Goal: Task Accomplishment & Management: Manage account settings

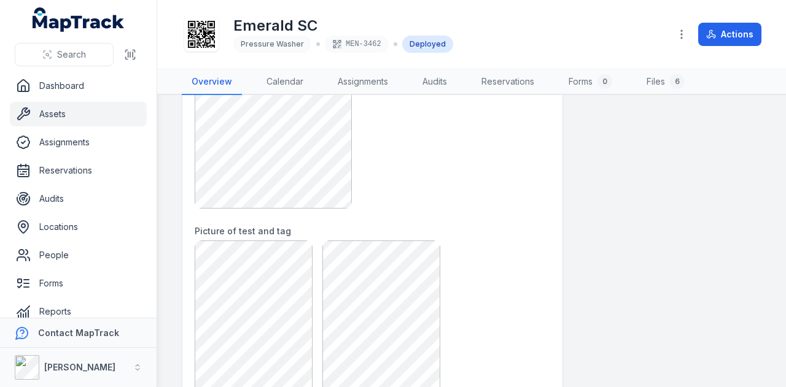
scroll to position [737, 0]
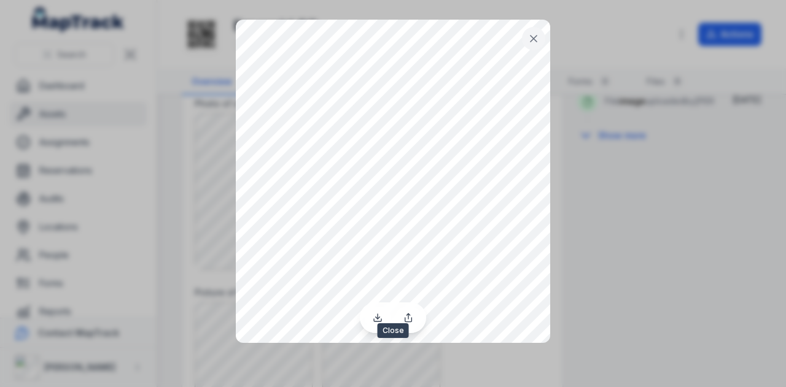
click at [530, 38] on icon at bounding box center [533, 39] width 12 height 12
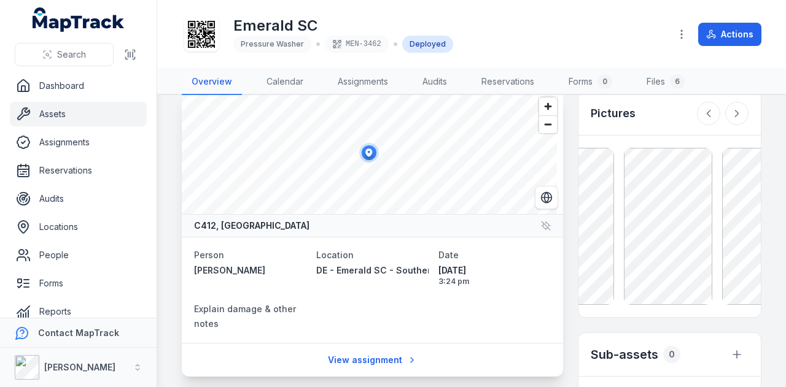
scroll to position [0, 0]
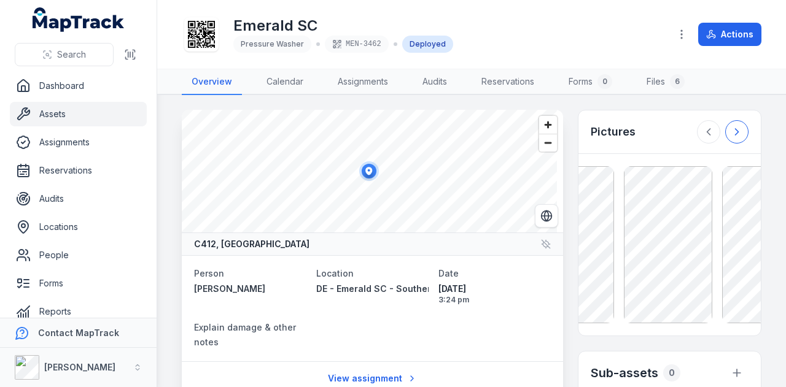
click at [735, 133] on icon at bounding box center [736, 132] width 3 height 6
click at [651, 82] on link "Files 6" at bounding box center [666, 82] width 58 height 26
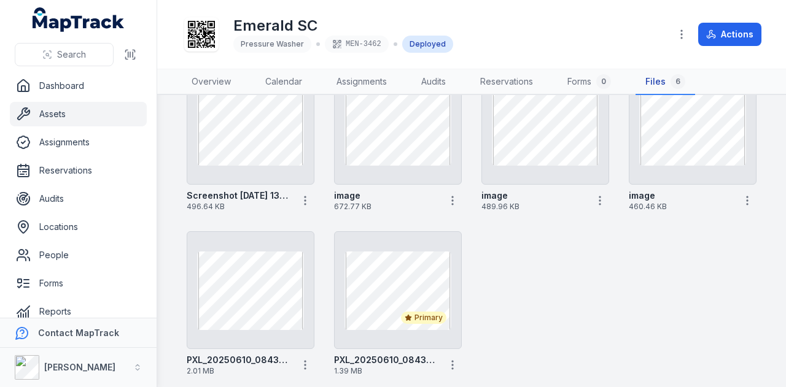
scroll to position [117, 0]
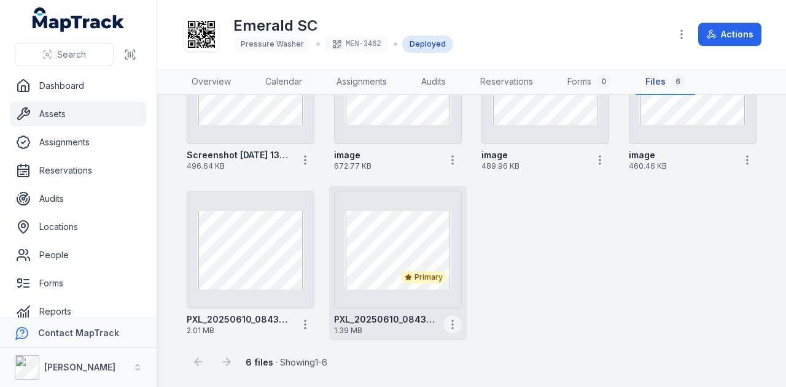
click at [449, 324] on icon "button" at bounding box center [452, 325] width 12 height 12
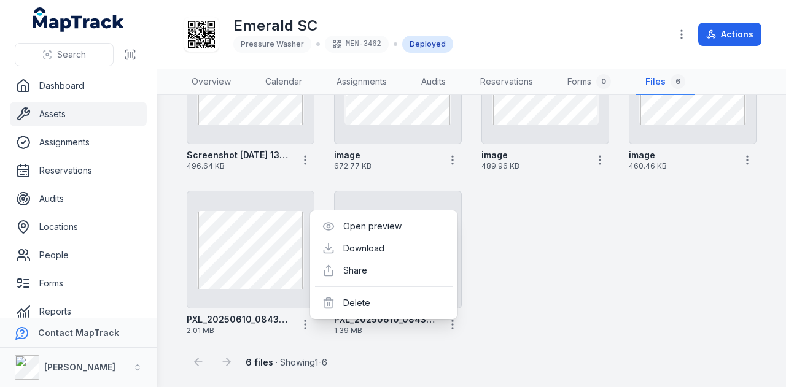
click at [557, 282] on div "Screenshot [DATE] 131230 496.64 KB image 672.77 KB image 489.96 KB image 460.46…" at bounding box center [472, 180] width 580 height 319
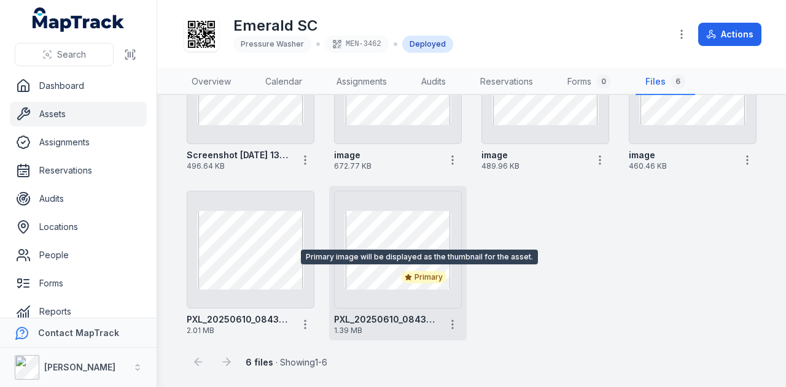
click at [421, 277] on div "Primary" at bounding box center [423, 277] width 45 height 12
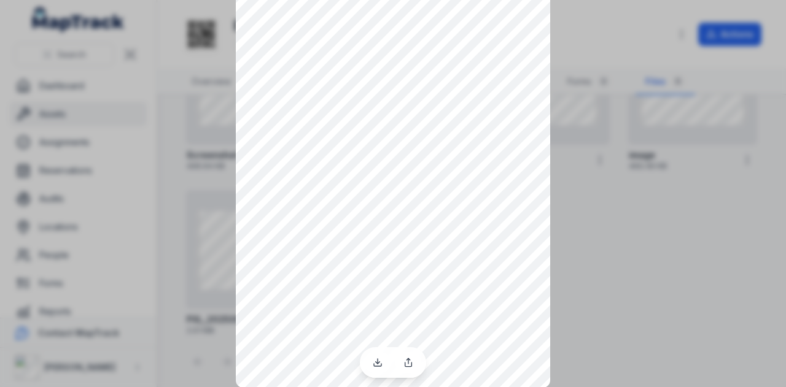
scroll to position [0, 0]
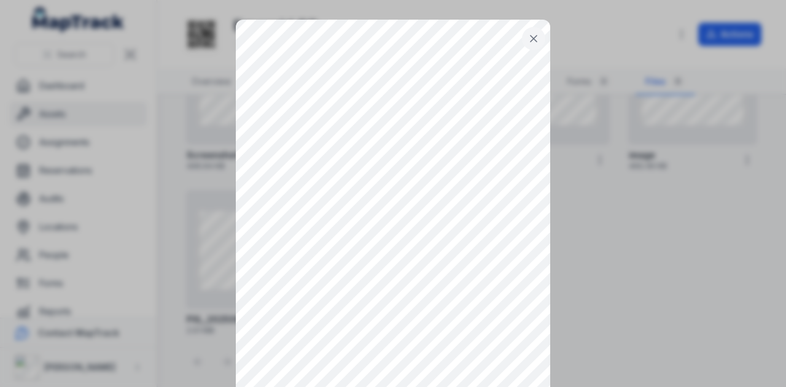
click at [530, 50] on button at bounding box center [533, 38] width 23 height 23
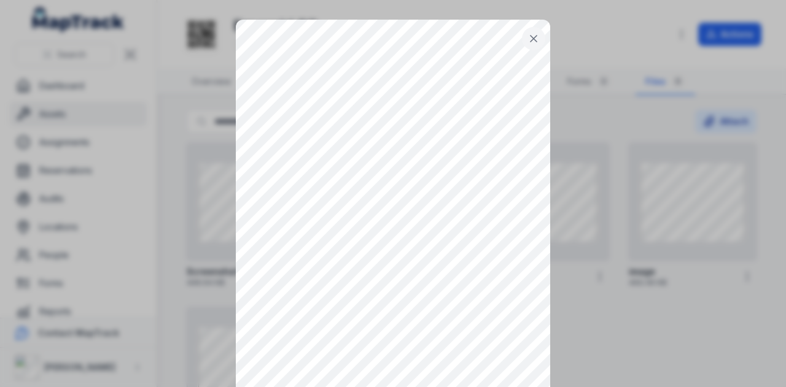
click at [530, 36] on icon at bounding box center [533, 39] width 12 height 12
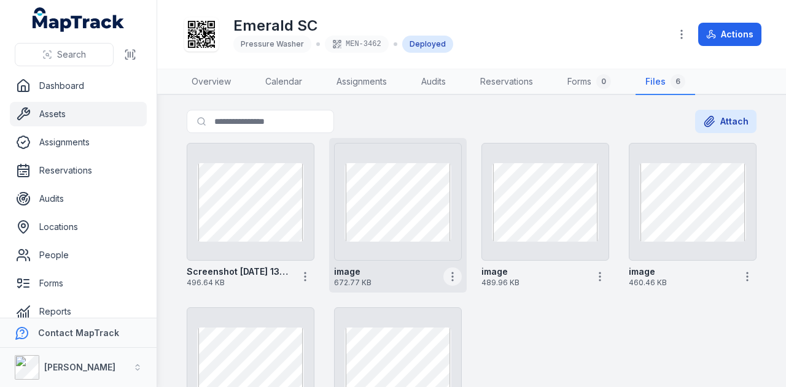
click at [446, 274] on icon "button" at bounding box center [452, 277] width 12 height 12
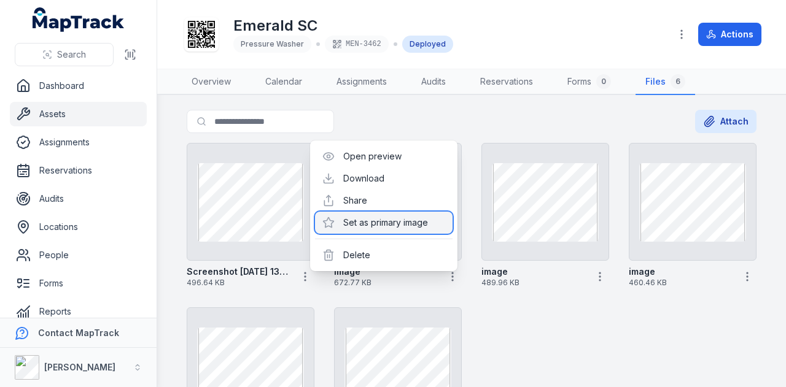
click at [419, 227] on div "Set as primary image" at bounding box center [384, 223] width 138 height 22
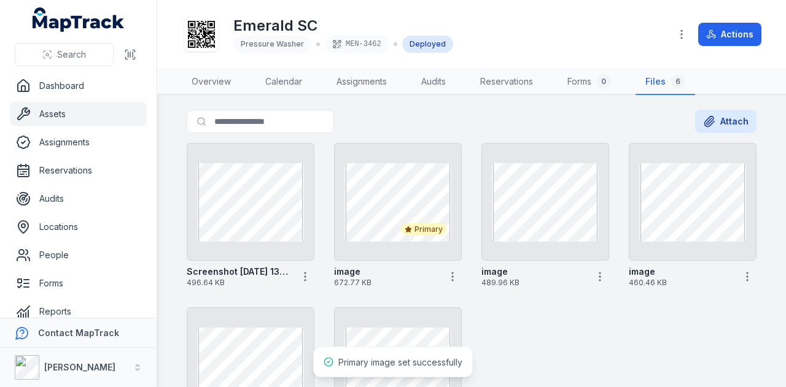
click at [549, 345] on div "Screenshot [DATE] 131230 496.64 KB Primary image 672.77 KB image 489.96 KB imag…" at bounding box center [472, 297] width 580 height 319
